Goal: Book appointment/travel/reservation

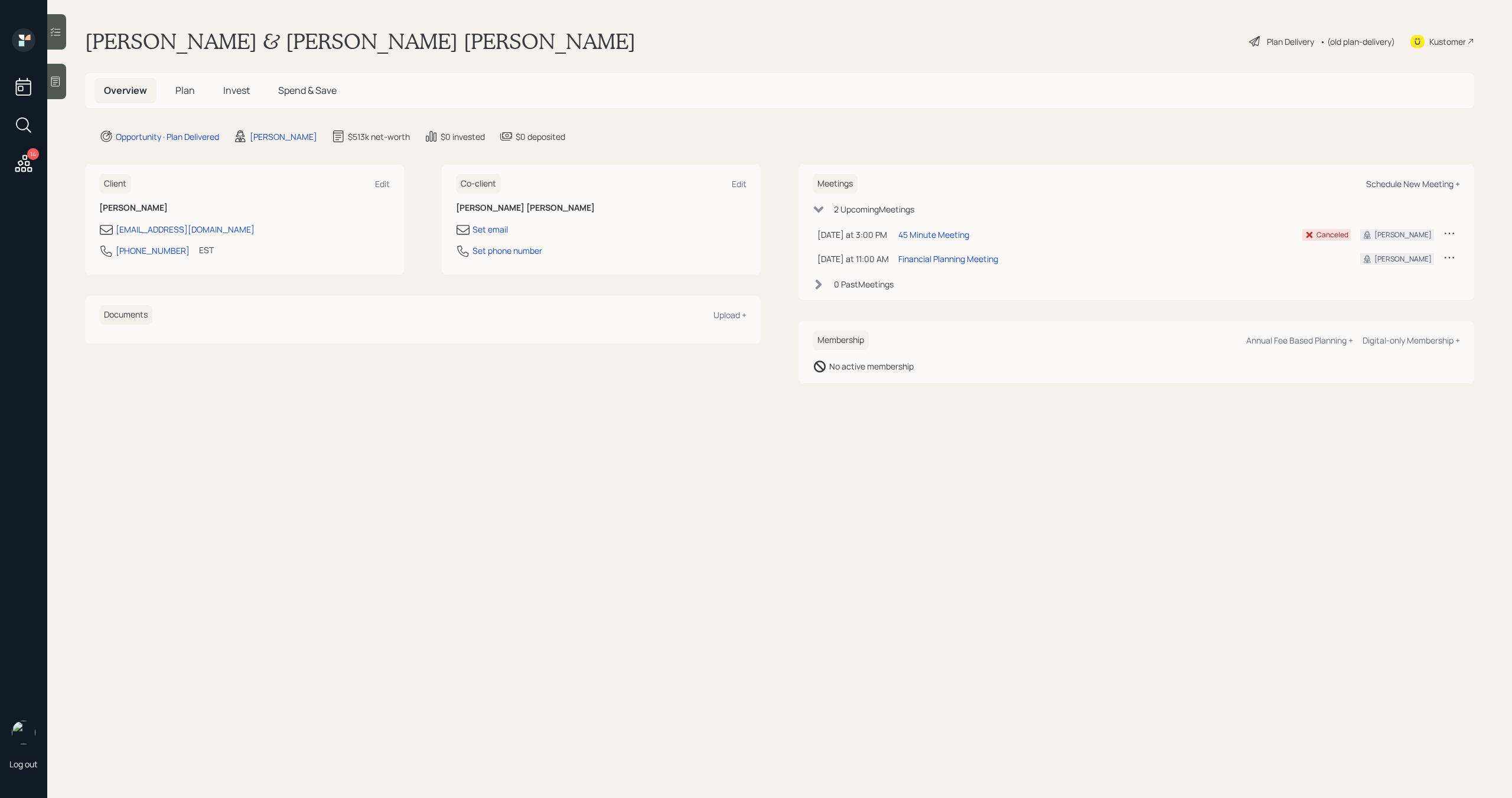
click at [1433, 185] on div "Schedule New Meeting +" at bounding box center [1412, 183] width 94 height 11
select select "bffa7908-1b2a-4c79-9bb6-f0ec9aed22d3"
